Goal: Navigation & Orientation: Find specific page/section

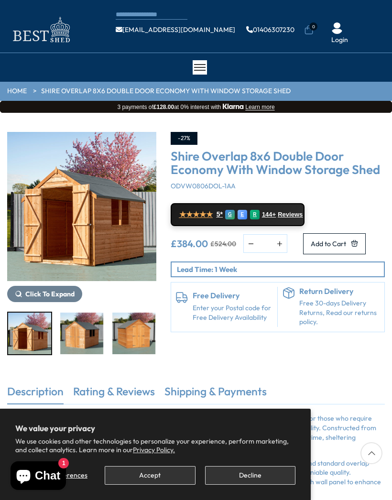
click at [197, 65] on div at bounding box center [200, 67] width 14 height 14
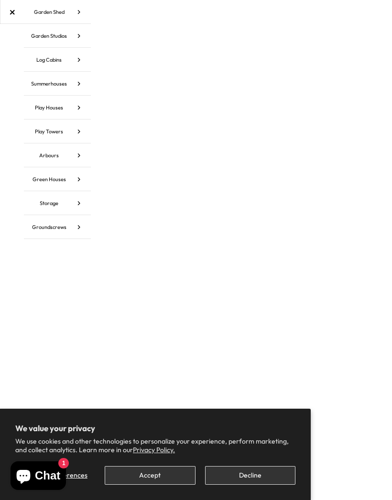
click at [39, 16] on link "Garden Shed" at bounding box center [57, 12] width 67 height 24
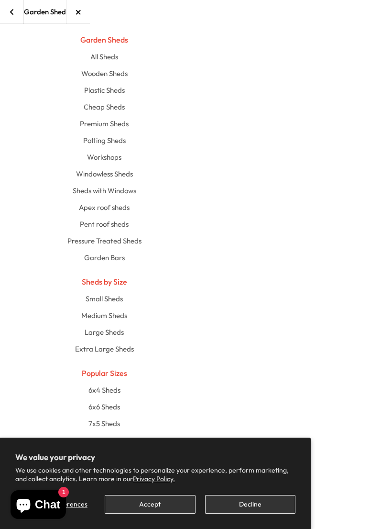
click at [91, 226] on link "Pent roof sheds" at bounding box center [104, 224] width 475 height 17
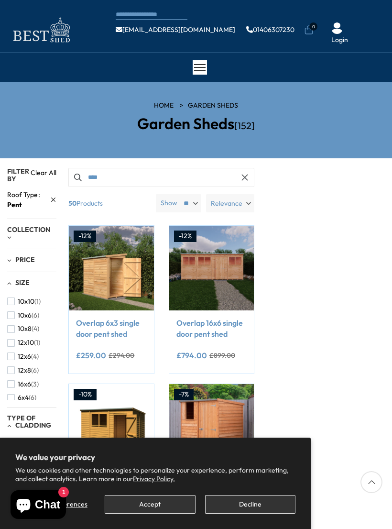
click at [242, 502] on button "Decline" at bounding box center [250, 504] width 90 height 19
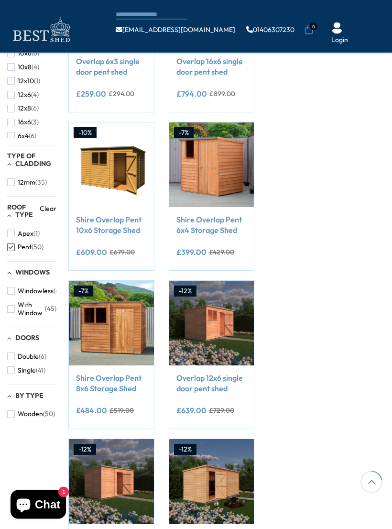
scroll to position [209, 0]
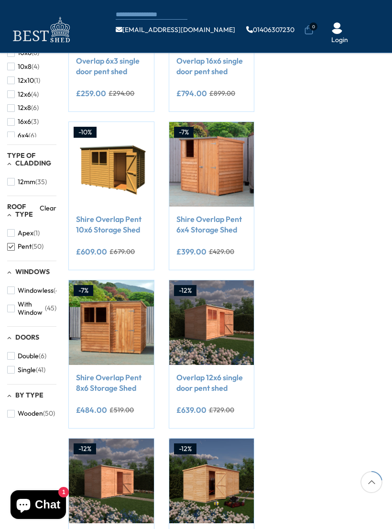
click at [11, 286] on span "button" at bounding box center [11, 290] width 8 height 8
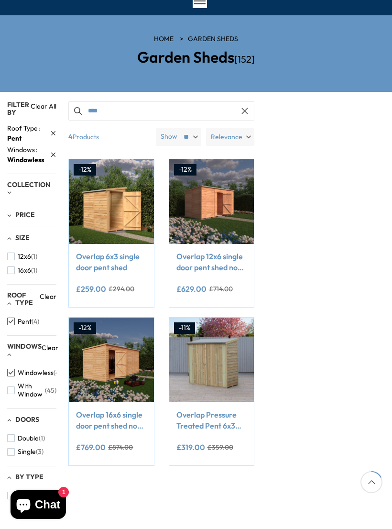
scroll to position [65, 0]
